Goal: Find specific page/section: Find specific page/section

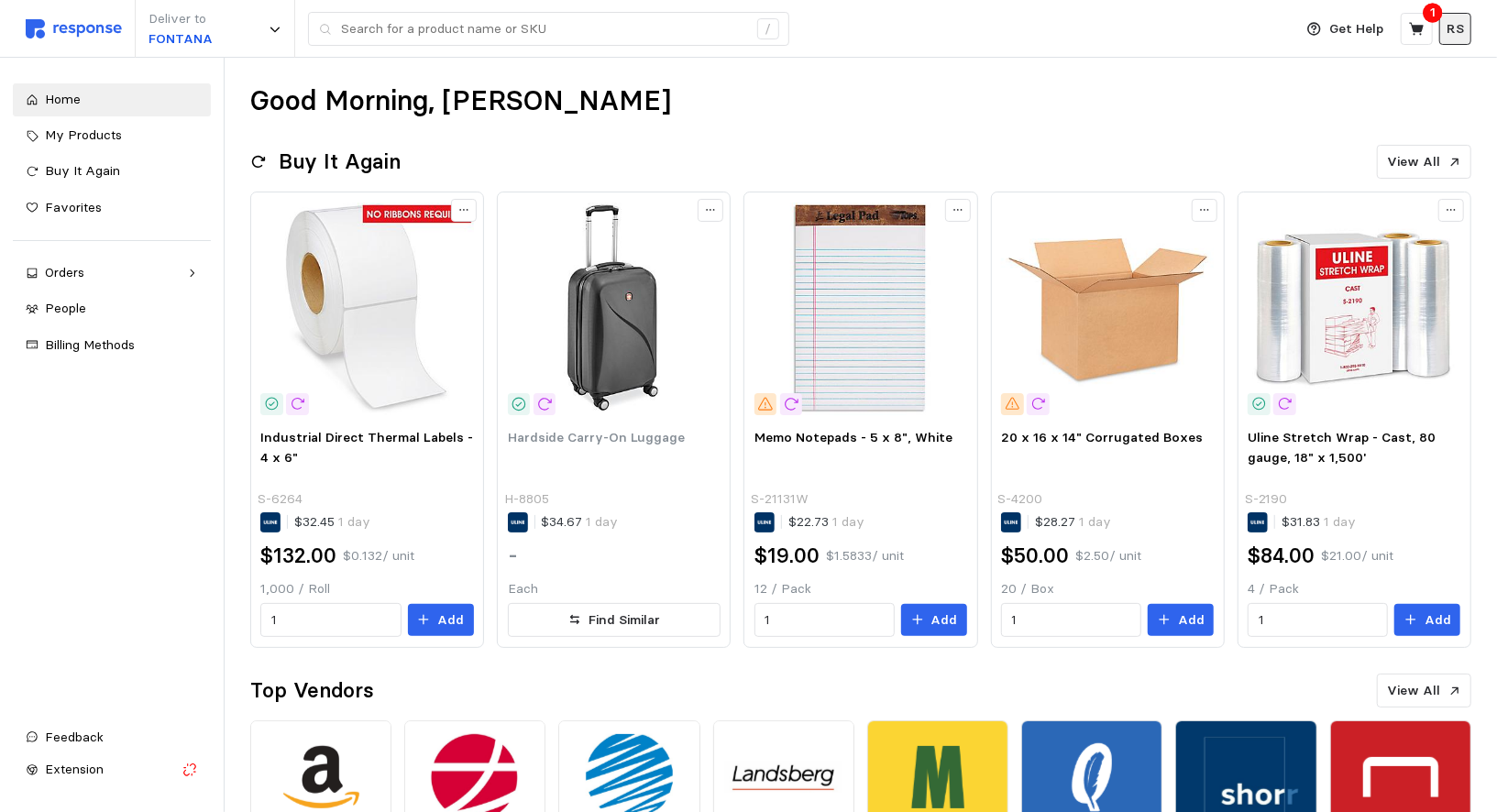
click at [1454, 33] on p "RS" at bounding box center [1454, 28] width 17 height 20
click at [1390, 76] on p "Settings" at bounding box center [1400, 72] width 117 height 20
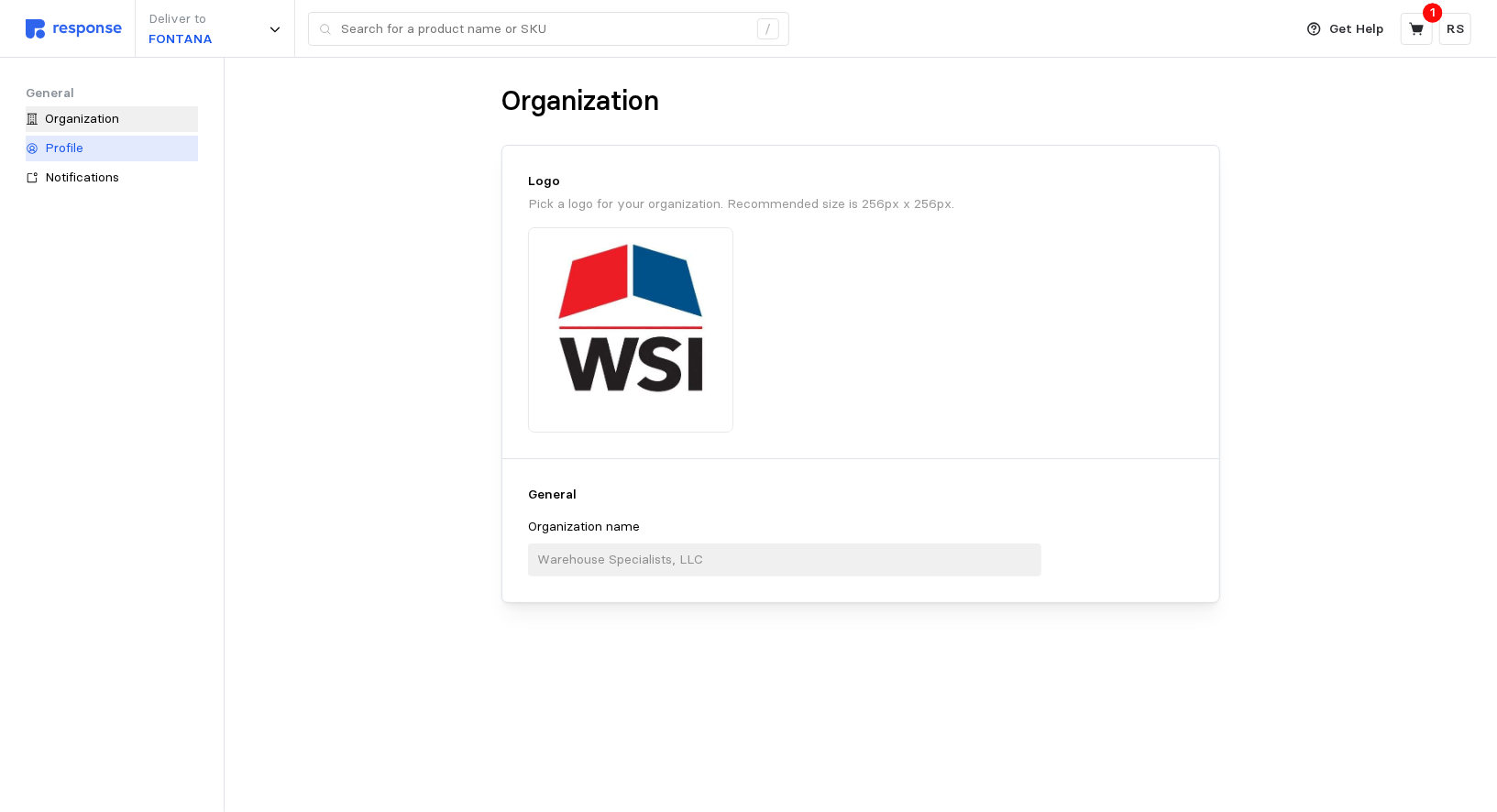
click at [94, 147] on div "Profile" at bounding box center [122, 148] width 153 height 20
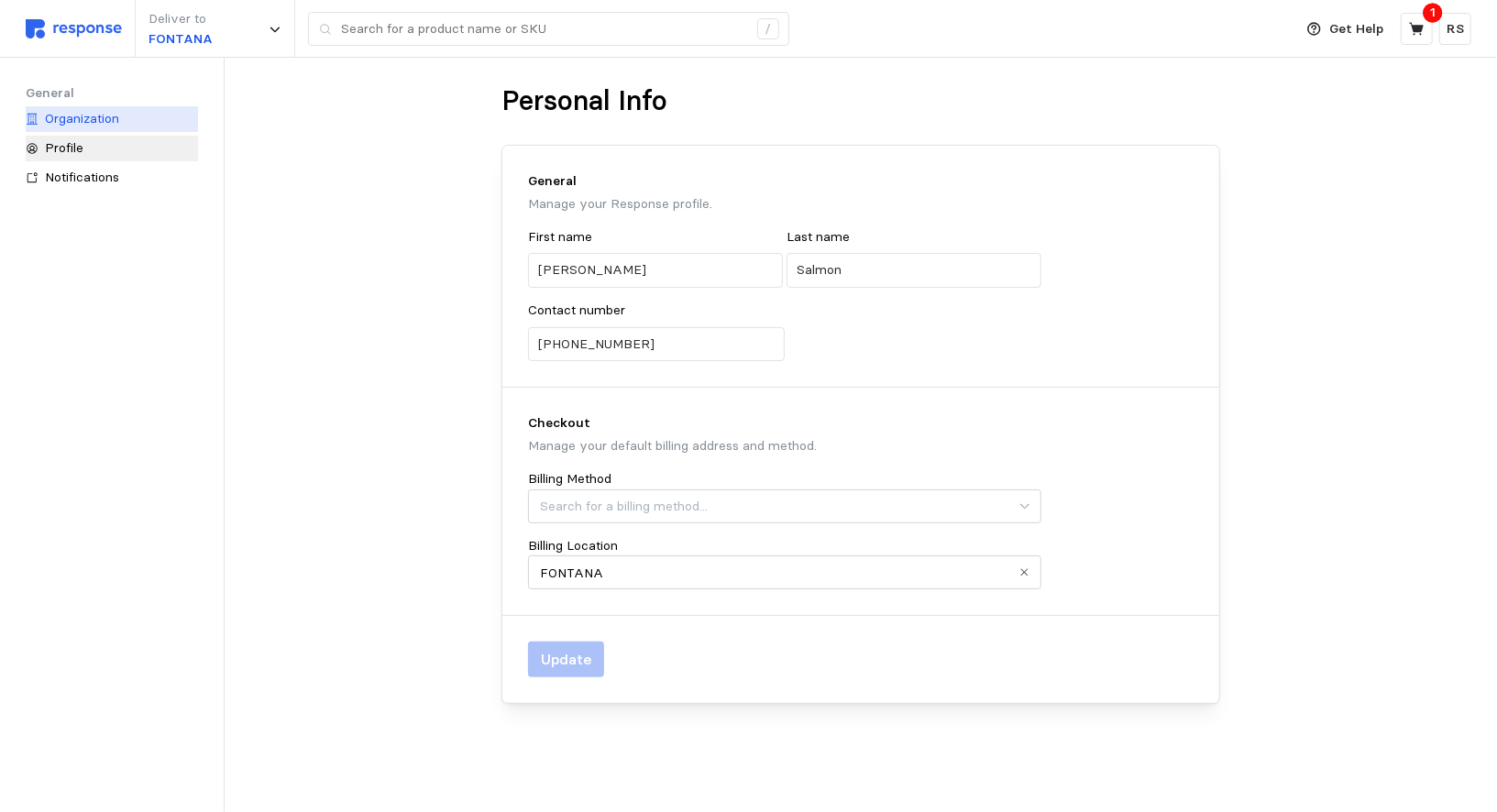
click at [77, 124] on span "Organization" at bounding box center [82, 117] width 75 height 16
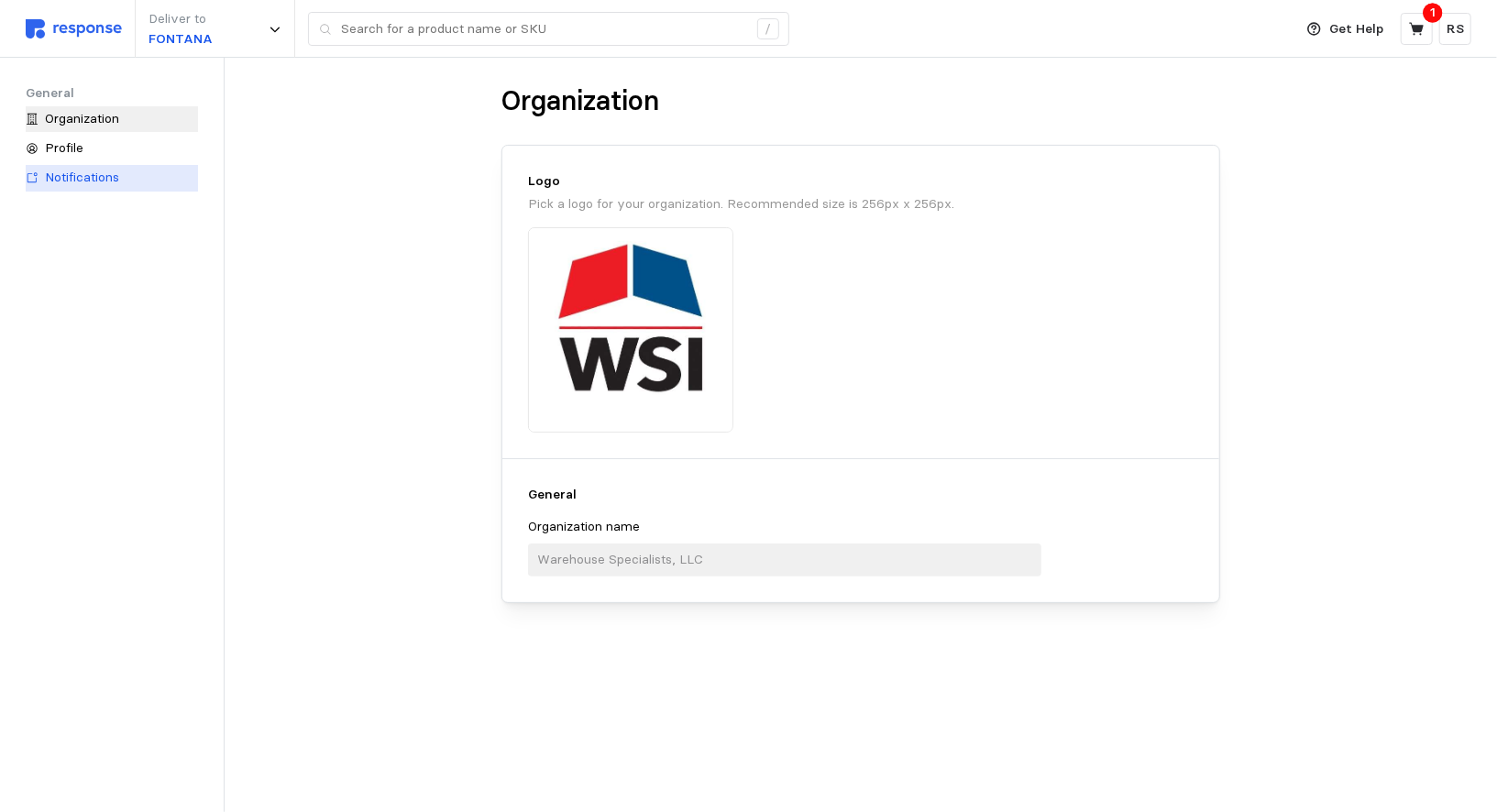
click at [79, 175] on span "Notifications" at bounding box center [82, 177] width 75 height 16
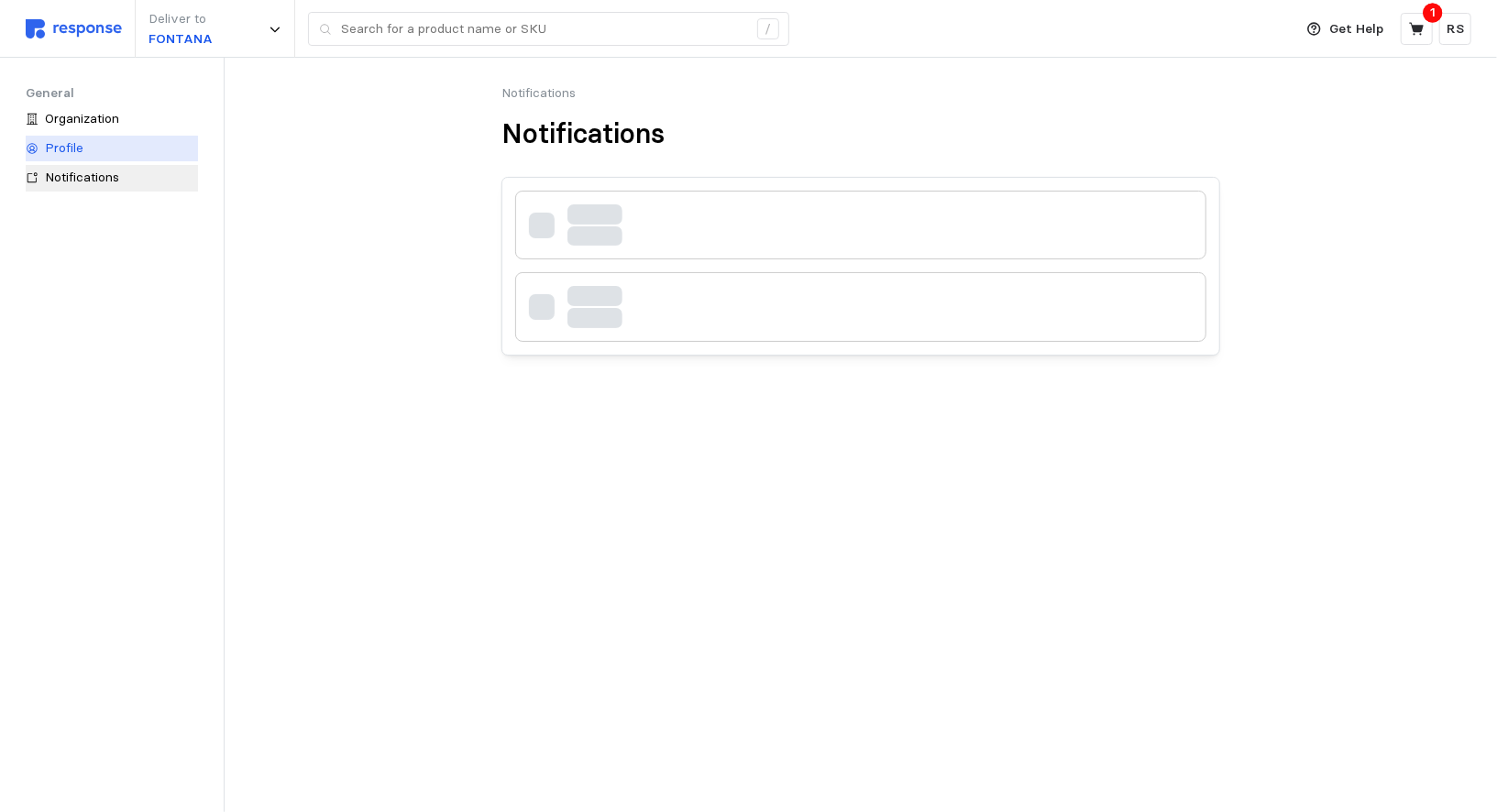
click at [67, 154] on span "Profile" at bounding box center [64, 147] width 39 height 16
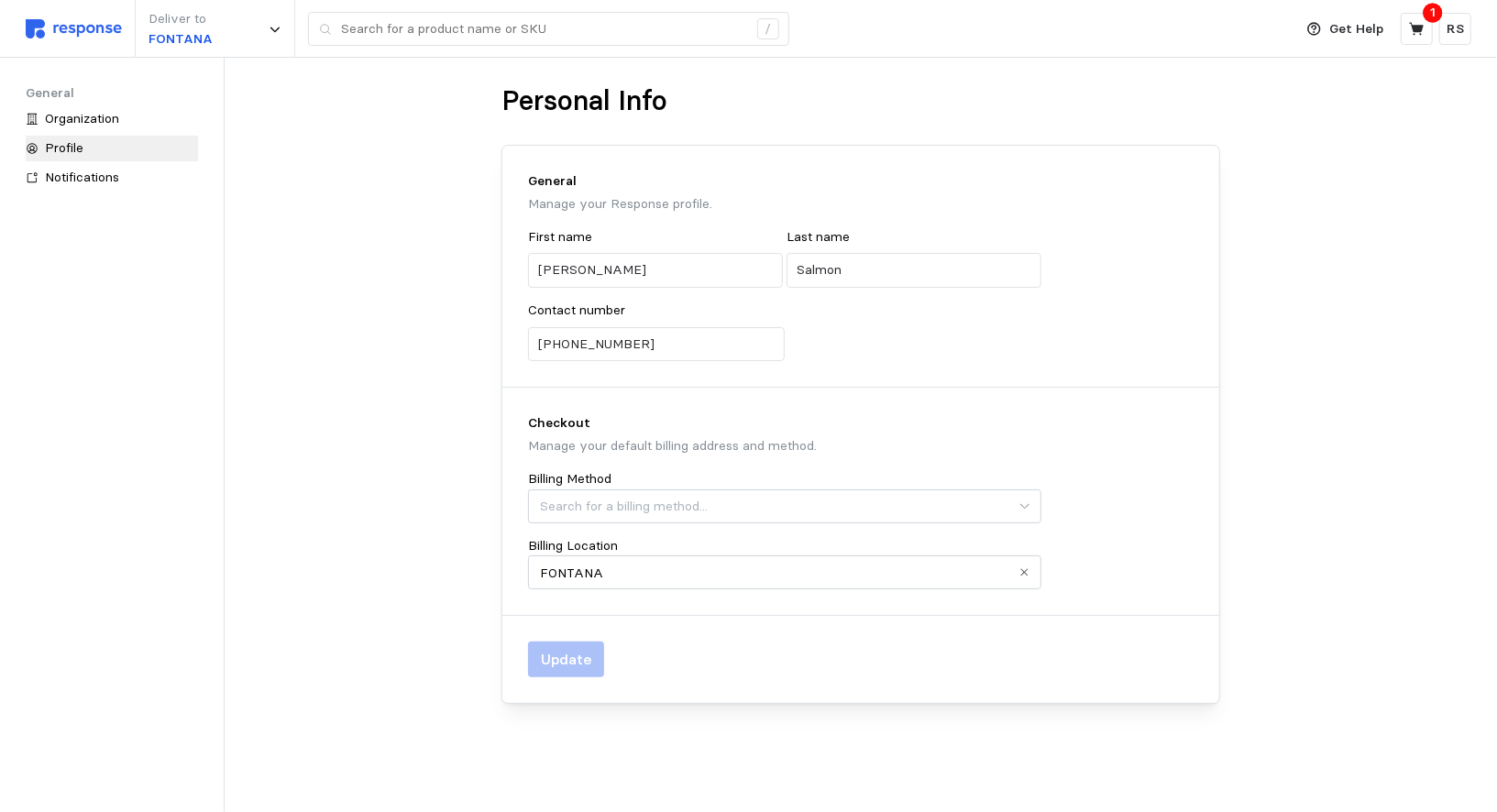
click at [61, 192] on div "General Organization Profile Notifications" at bounding box center [111, 434] width 172 height 702
click at [59, 175] on span "Notifications" at bounding box center [82, 177] width 75 height 16
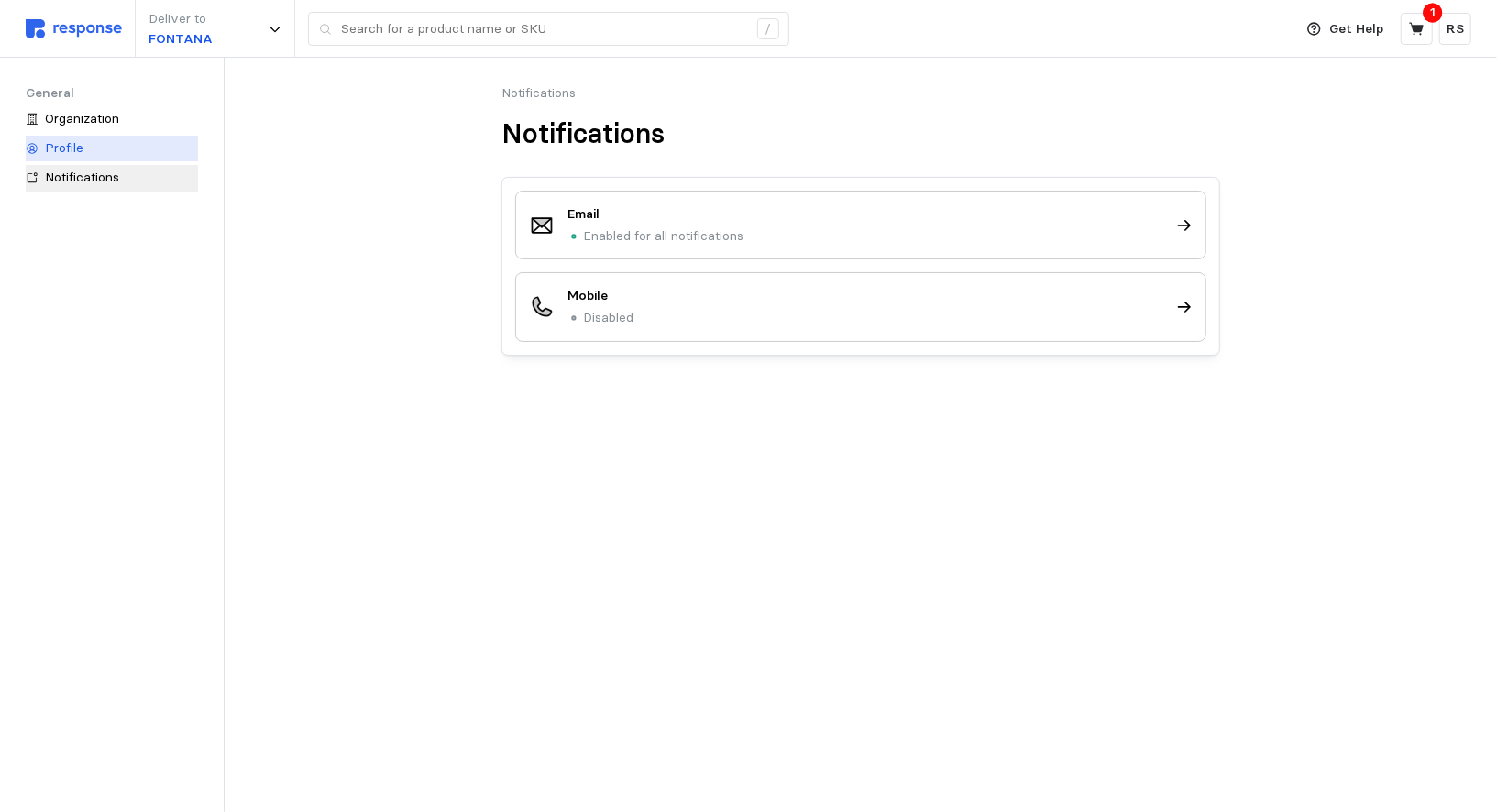
click at [58, 146] on span "Profile" at bounding box center [64, 147] width 39 height 16
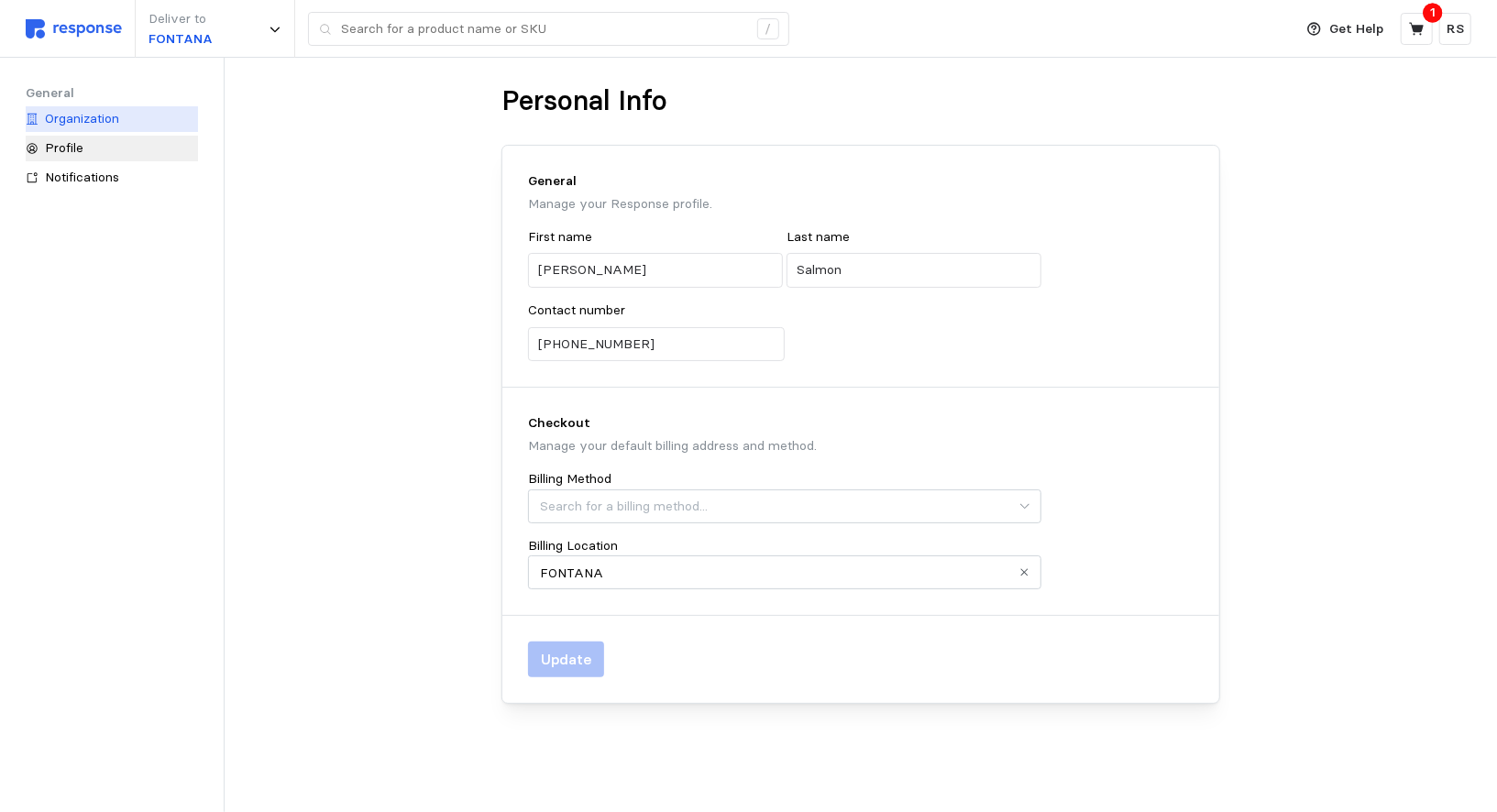
click at [58, 111] on span "Organization" at bounding box center [82, 117] width 75 height 16
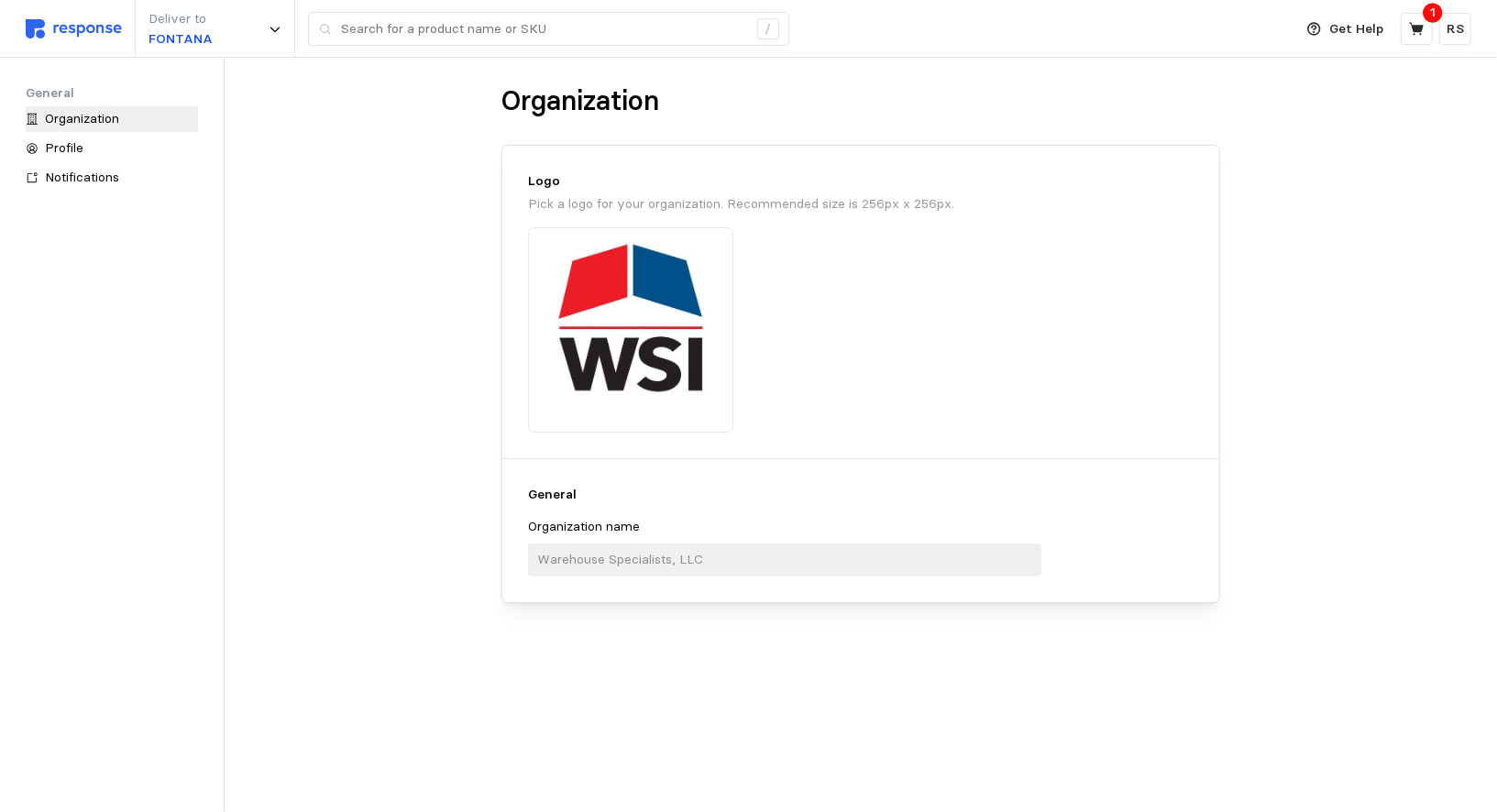
click at [84, 41] on div "Deliver to FONTANA /" at bounding box center [654, 28] width 1257 height 58
click at [1420, 32] on icon at bounding box center [1417, 28] width 16 height 16
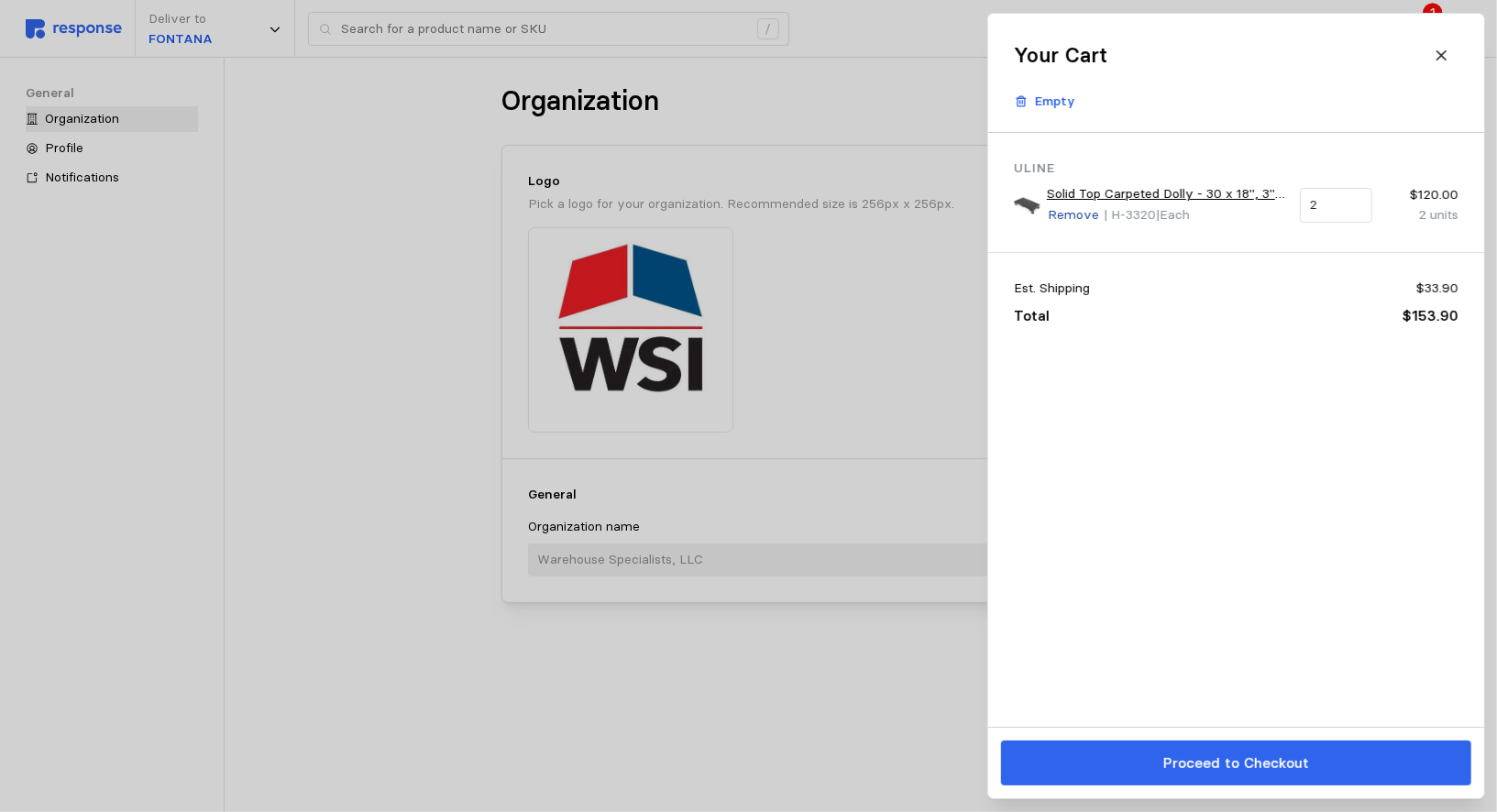
click at [1056, 210] on p "Remove" at bounding box center [1073, 214] width 51 height 20
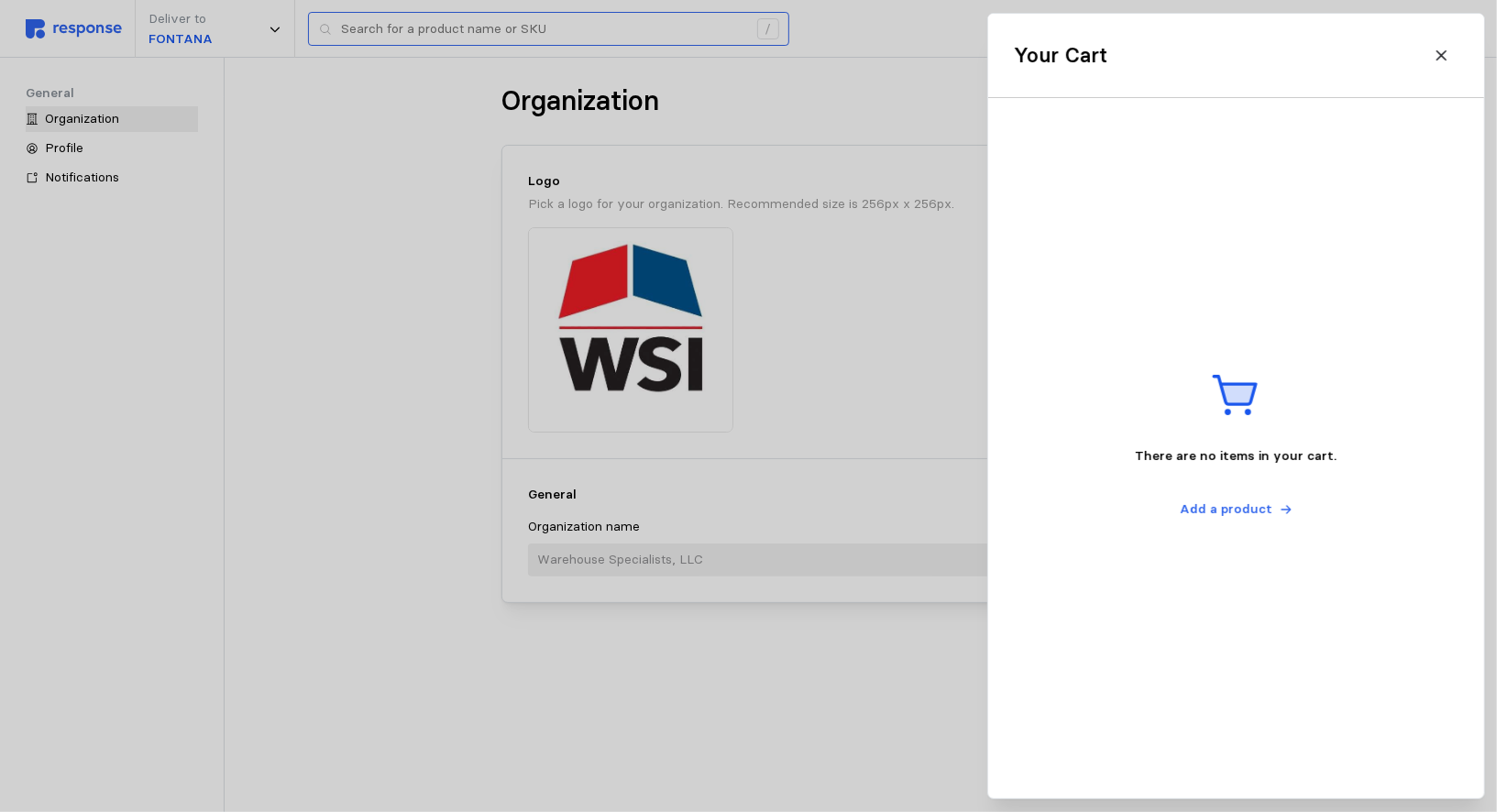
drag, startPoint x: 1447, startPoint y: 59, endPoint x: 610, endPoint y: 23, distance: 837.8
click at [1440, 59] on icon at bounding box center [1441, 55] width 16 height 16
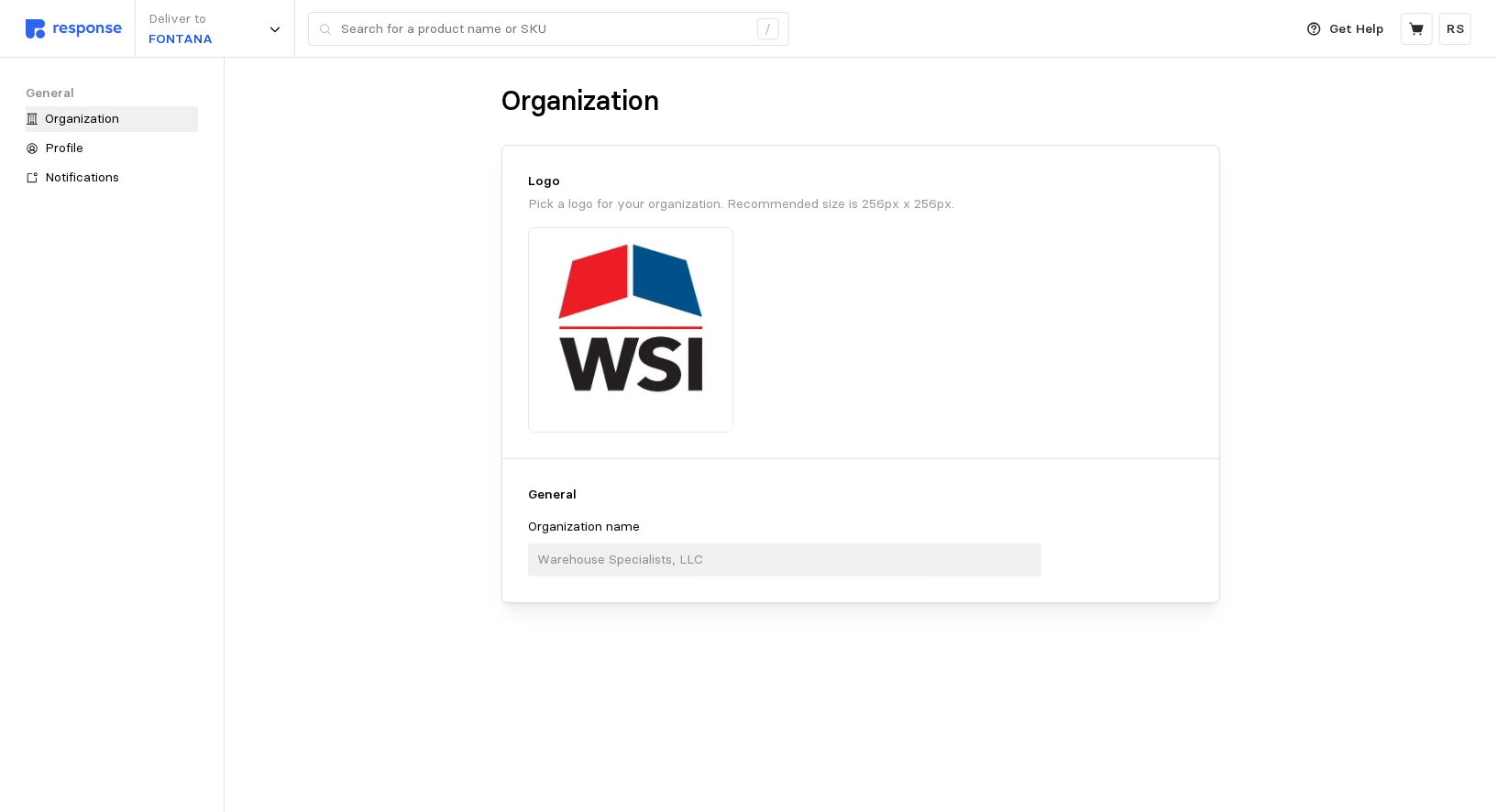
click at [38, 25] on img at bounding box center [74, 28] width 96 height 19
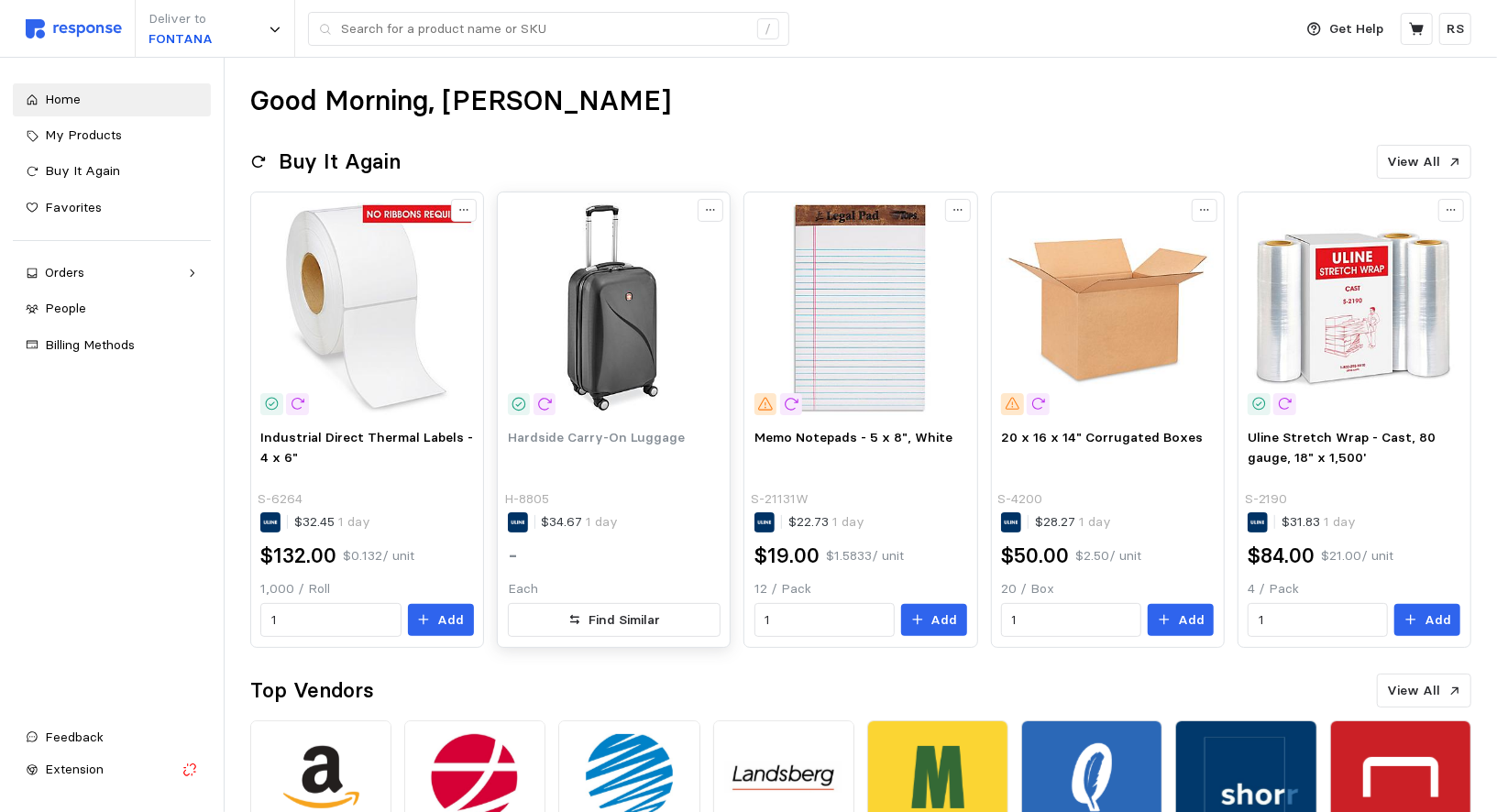
scroll to position [381, 0]
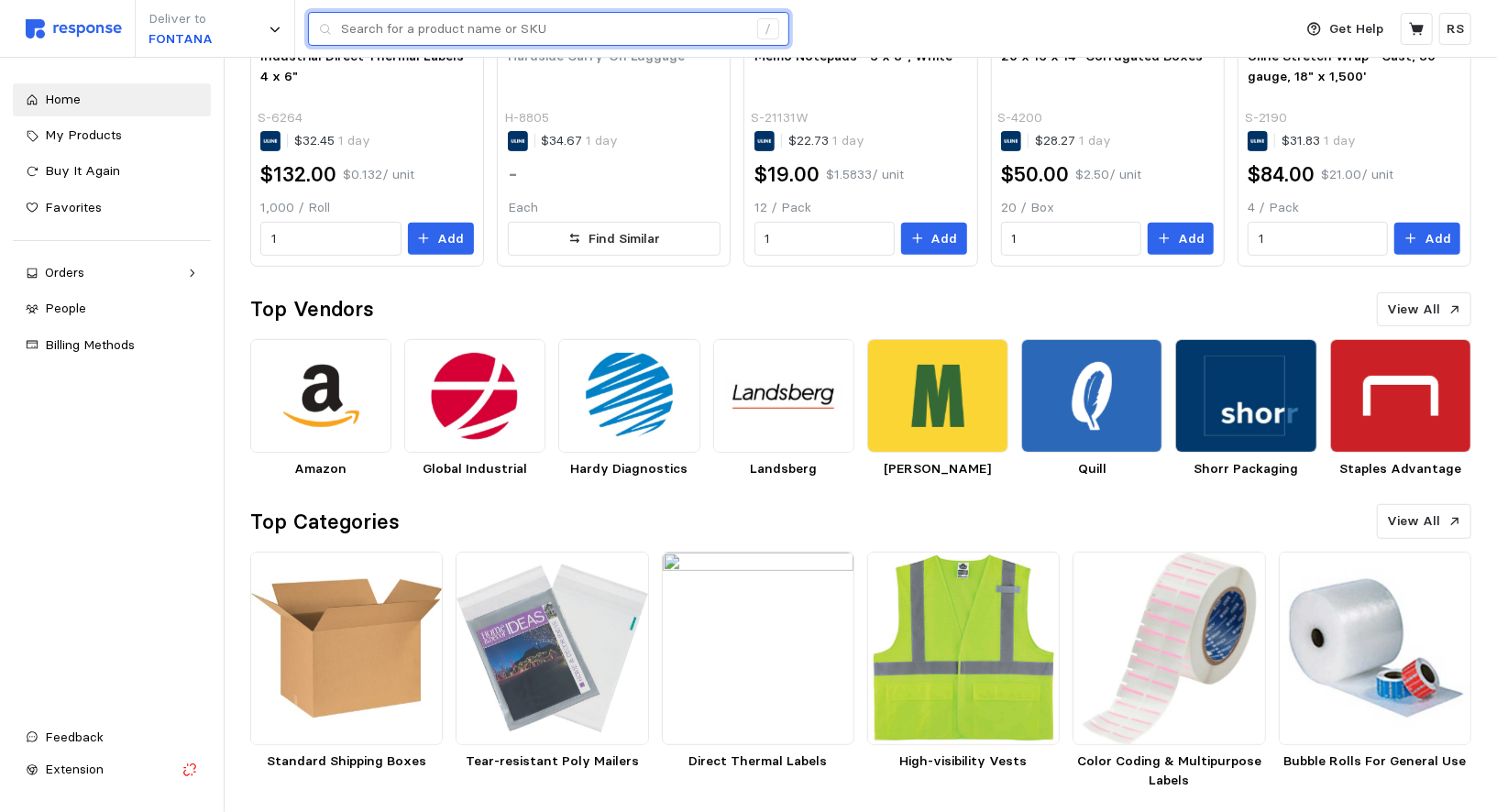
click at [451, 30] on input "text" at bounding box center [544, 29] width 406 height 33
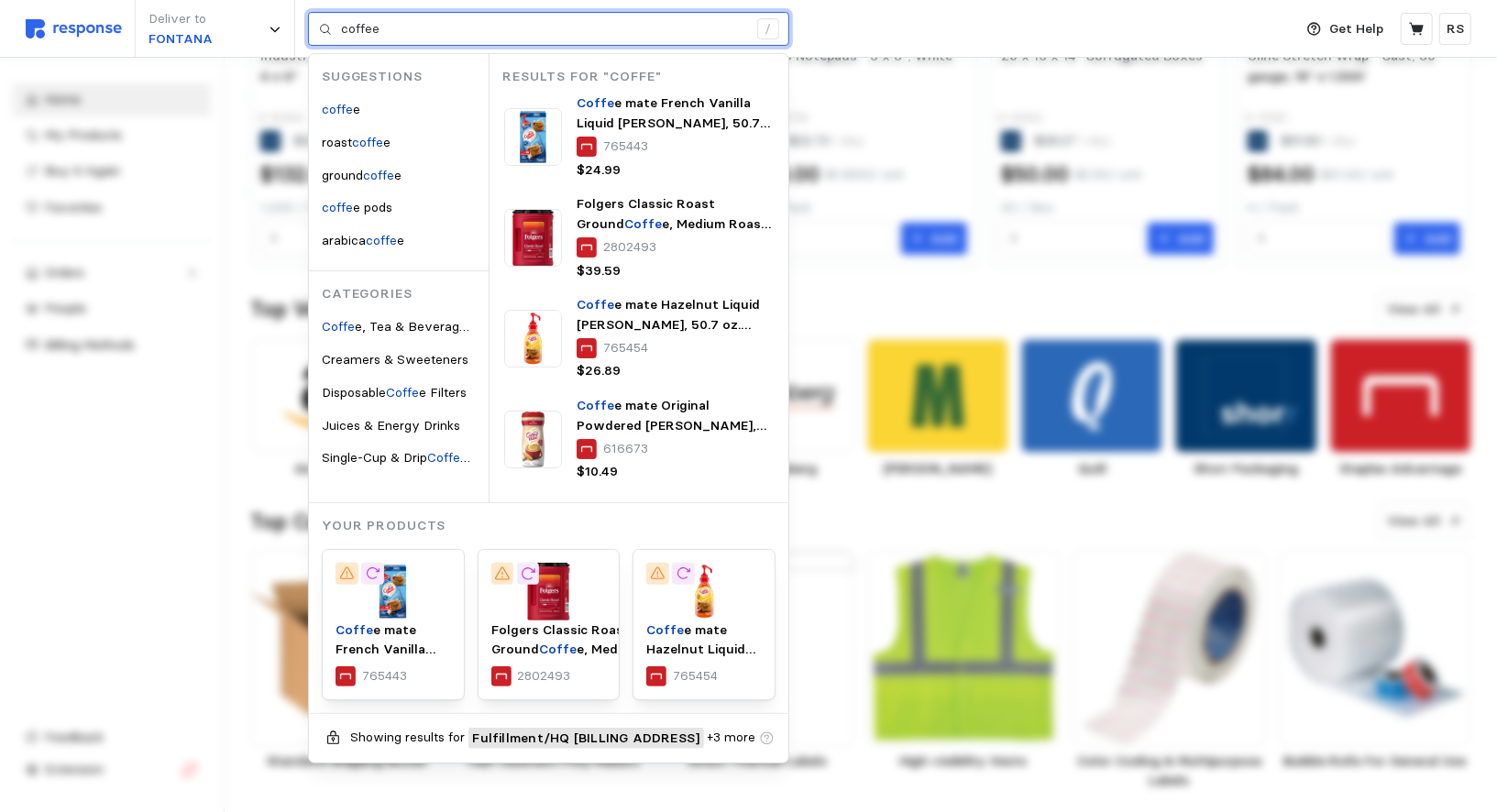
type input "coffee"
